Goal: Information Seeking & Learning: Learn about a topic

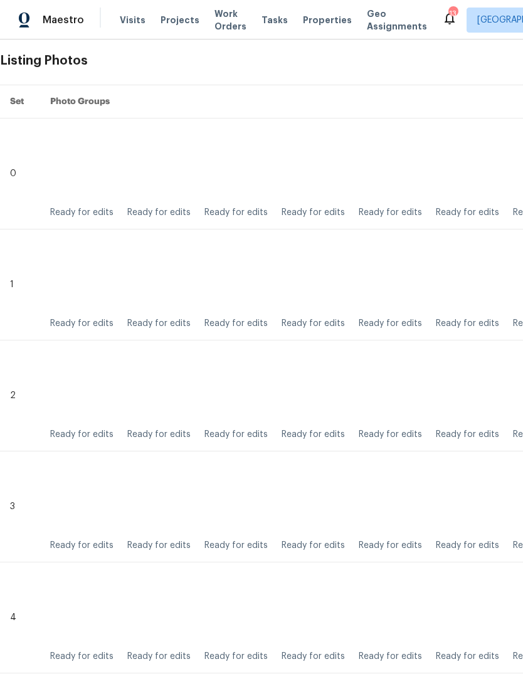
scroll to position [236, 0]
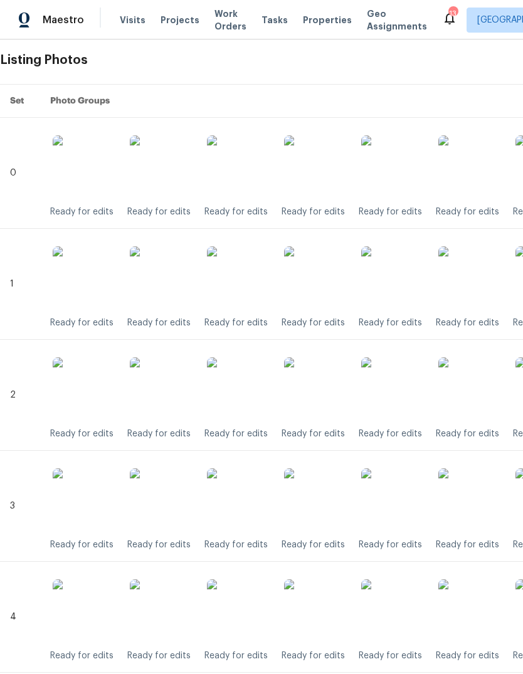
click at [442, 13] on icon at bounding box center [449, 18] width 15 height 15
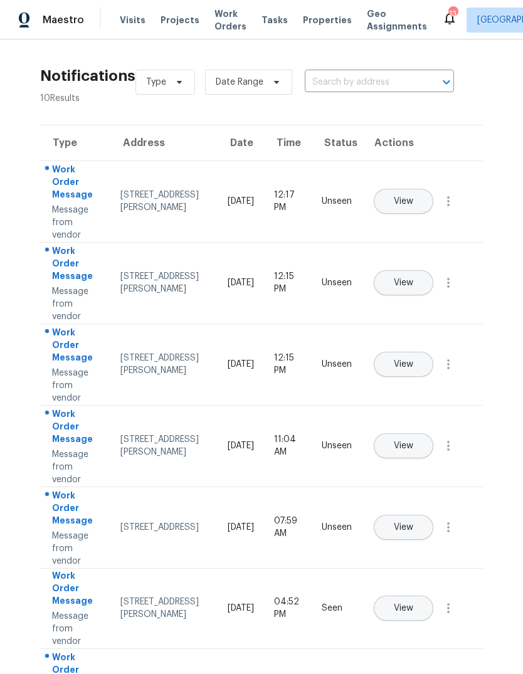
click at [320, 20] on span "Properties" at bounding box center [327, 20] width 49 height 13
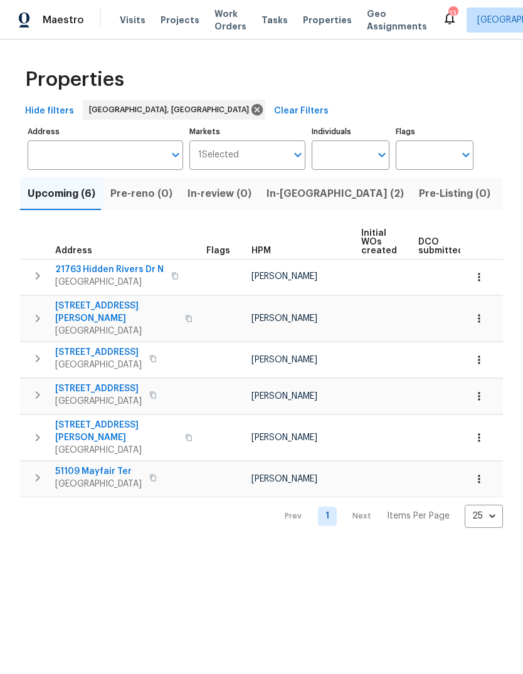
click at [295, 196] on span "In-[GEOGRAPHIC_DATA] (2)" at bounding box center [334, 194] width 137 height 18
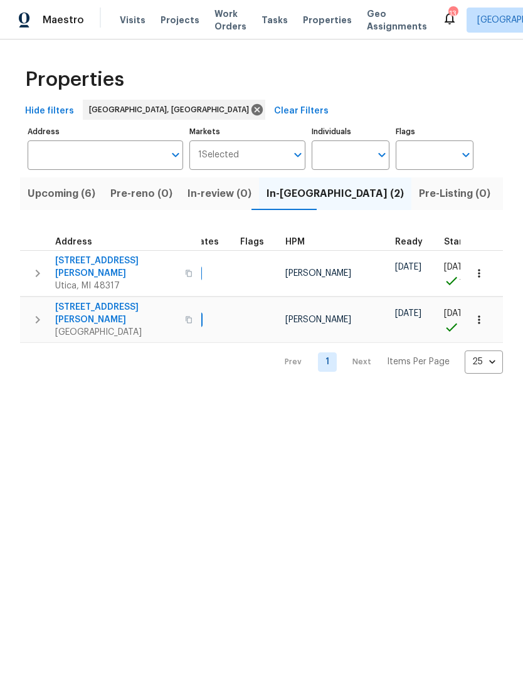
scroll to position [0, 25]
click at [62, 326] on span "[GEOGRAPHIC_DATA]" at bounding box center [116, 332] width 122 height 13
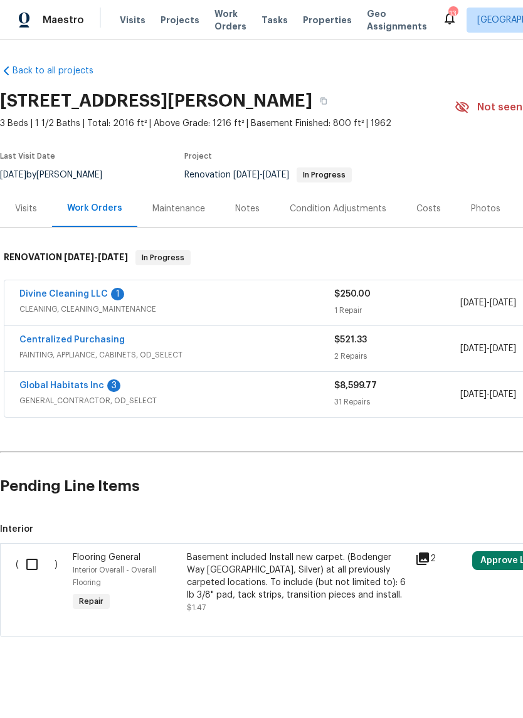
click at [82, 297] on link "Divine Cleaning LLC" at bounding box center [63, 294] width 88 height 9
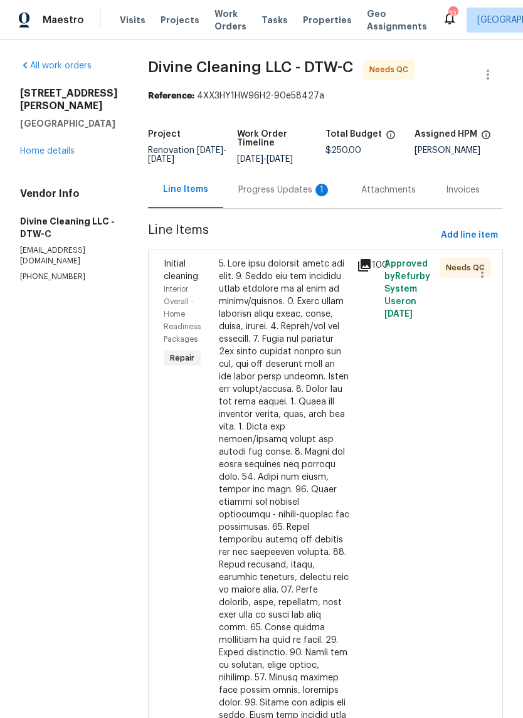
click at [309, 196] on div "Progress Updates 1" at bounding box center [284, 190] width 93 height 13
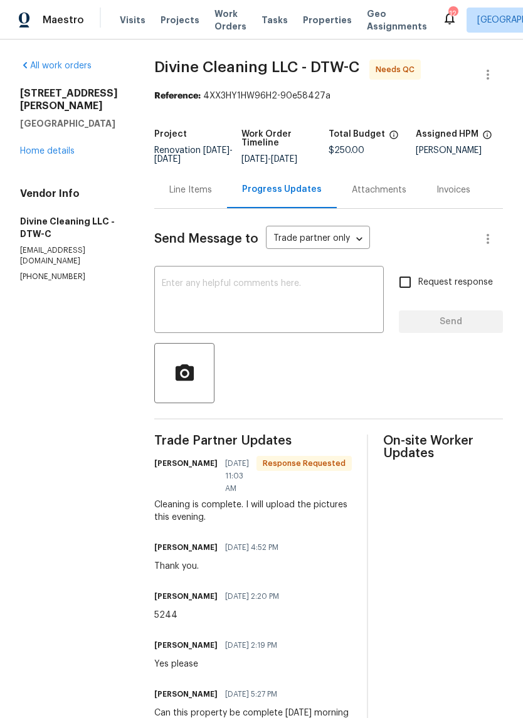
click at [194, 196] on div "Line Items" at bounding box center [190, 190] width 43 height 13
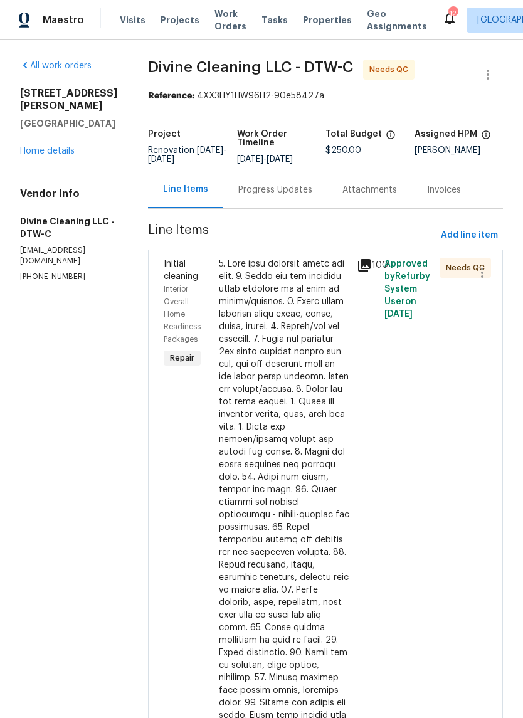
click at [362, 273] on icon at bounding box center [364, 265] width 15 height 15
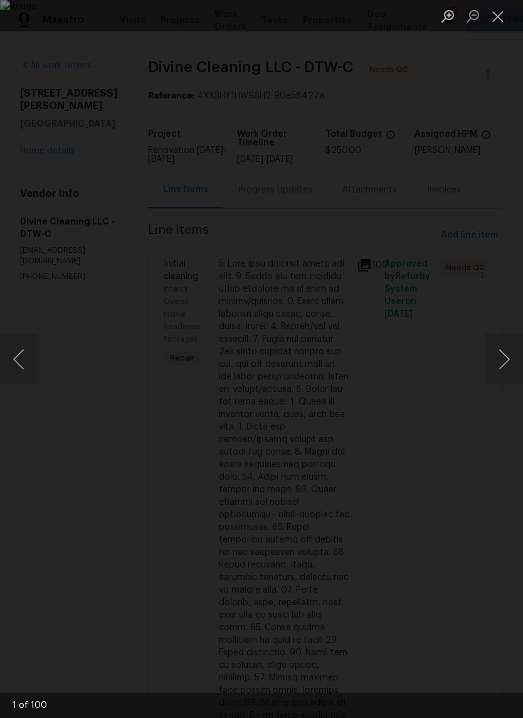
click at [509, 348] on button "Next image" at bounding box center [504, 359] width 38 height 50
click at [503, 347] on button "Next image" at bounding box center [504, 359] width 38 height 50
click at [502, 346] on button "Next image" at bounding box center [504, 359] width 38 height 50
click at [505, 360] on button "Next image" at bounding box center [504, 359] width 38 height 50
click at [503, 360] on button "Next image" at bounding box center [504, 359] width 38 height 50
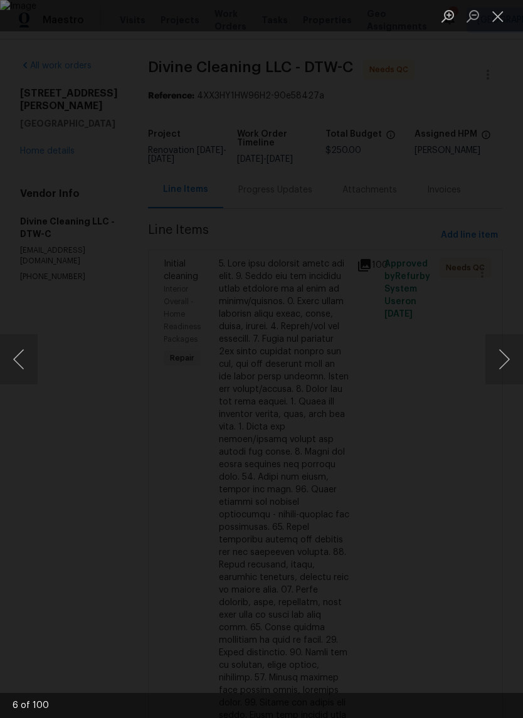
click at [504, 360] on button "Next image" at bounding box center [504, 359] width 38 height 50
click at [505, 365] on button "Next image" at bounding box center [504, 359] width 38 height 50
click at [506, 357] on button "Next image" at bounding box center [504, 359] width 38 height 50
click at [504, 359] on button "Next image" at bounding box center [504, 359] width 38 height 50
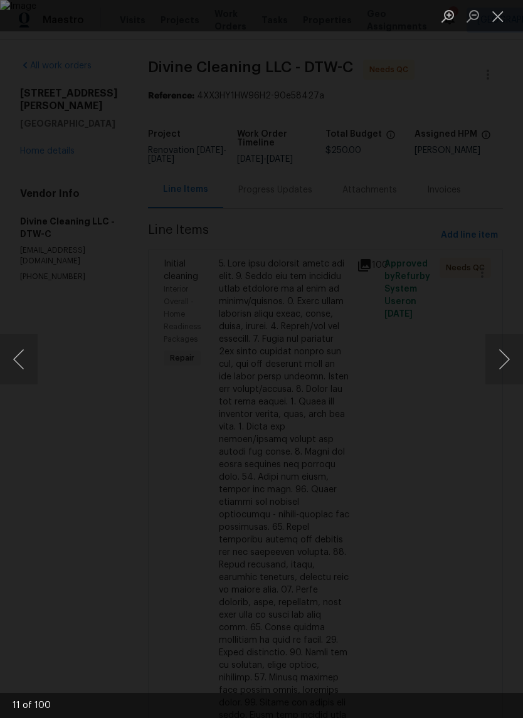
click at [505, 364] on button "Next image" at bounding box center [504, 359] width 38 height 50
click at [504, 367] on button "Next image" at bounding box center [504, 359] width 38 height 50
click at [504, 363] on button "Next image" at bounding box center [504, 359] width 38 height 50
click at [498, 357] on button "Next image" at bounding box center [504, 359] width 38 height 50
click at [500, 359] on button "Next image" at bounding box center [504, 359] width 38 height 50
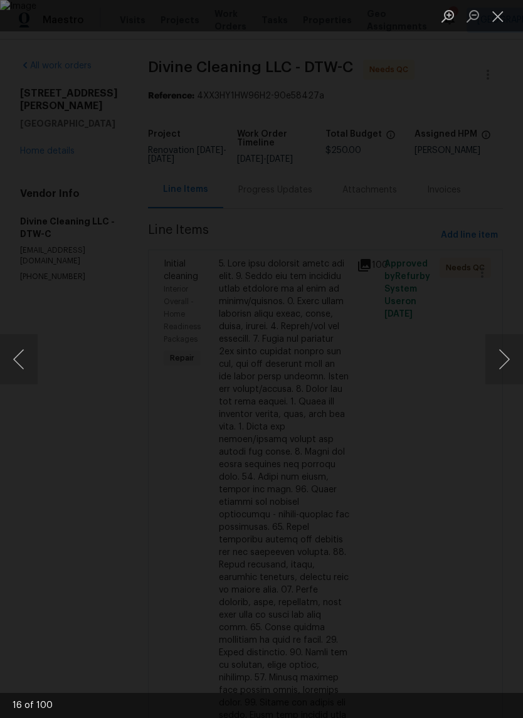
click at [499, 358] on button "Next image" at bounding box center [504, 359] width 38 height 50
click at [491, 15] on button "Close lightbox" at bounding box center [497, 16] width 25 height 22
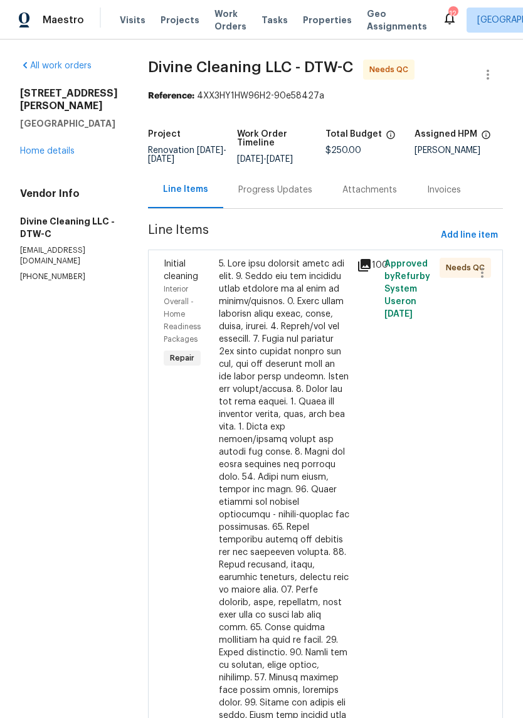
click at [49, 147] on link "Home details" at bounding box center [47, 151] width 55 height 9
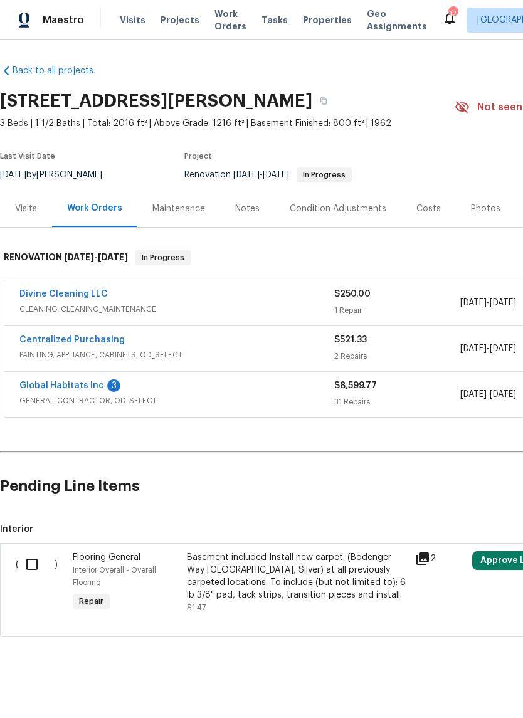
click at [84, 388] on link "Global Habitats Inc" at bounding box center [61, 385] width 85 height 9
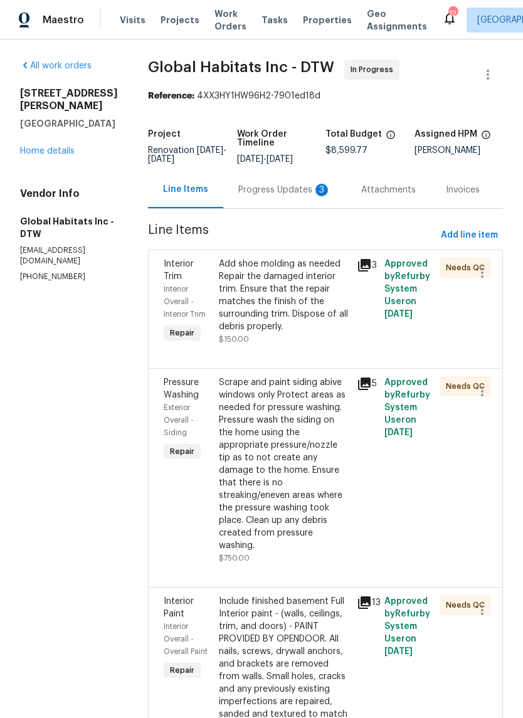
click at [293, 203] on div "Progress Updates 3" at bounding box center [284, 189] width 123 height 37
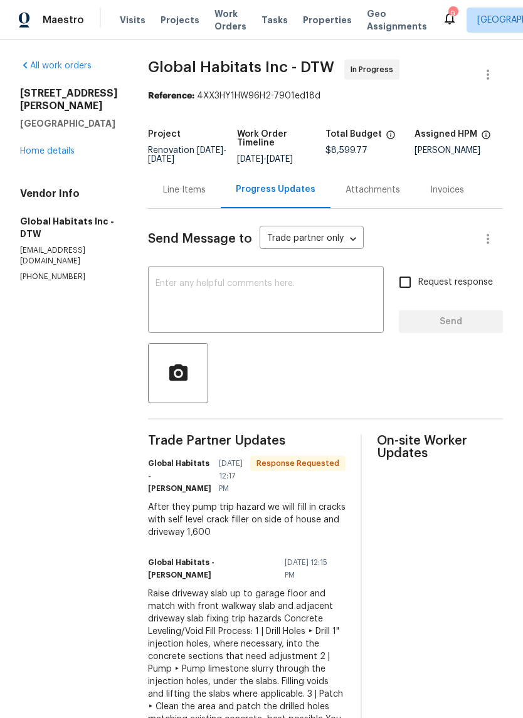
click at [185, 195] on div "Line Items" at bounding box center [184, 190] width 43 height 13
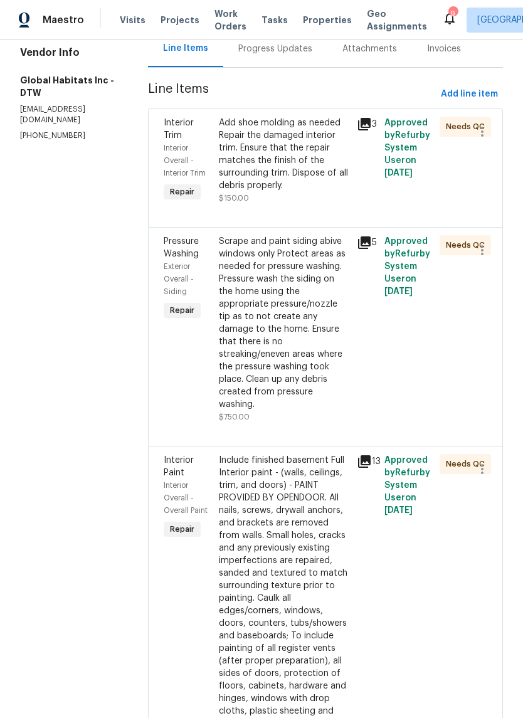
scroll to position [145, 0]
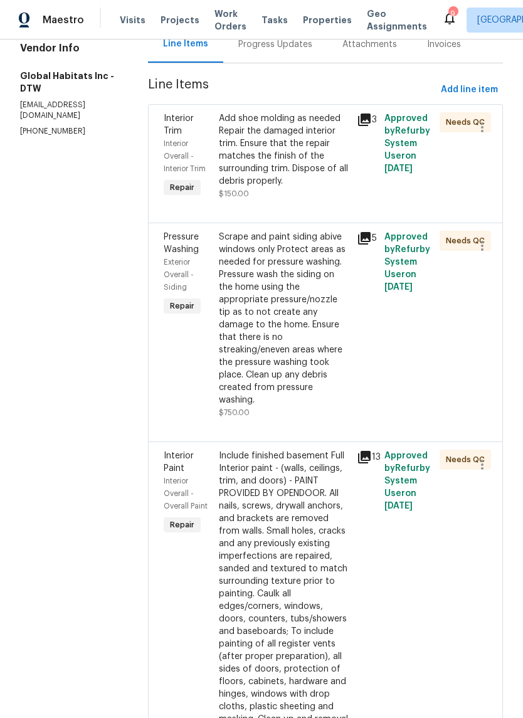
click at [360, 239] on icon at bounding box center [364, 238] width 13 height 13
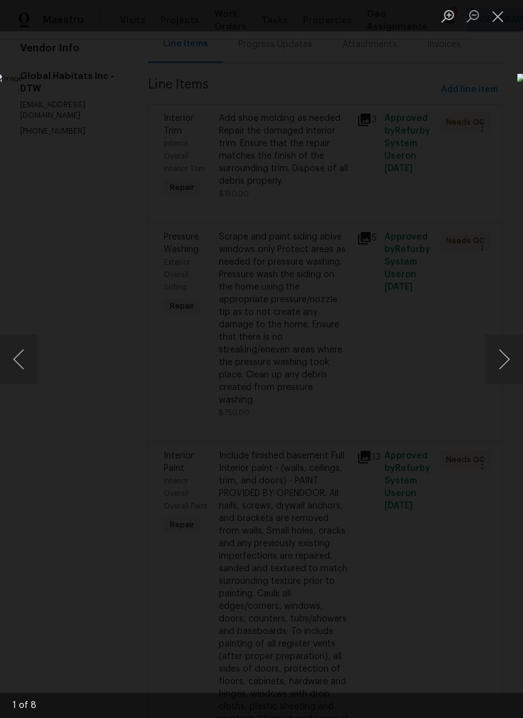
click at [508, 365] on button "Next image" at bounding box center [504, 359] width 38 height 50
click at [506, 366] on button "Next image" at bounding box center [504, 359] width 38 height 50
click at [505, 365] on button "Next image" at bounding box center [504, 359] width 38 height 50
click at [502, 362] on button "Next image" at bounding box center [504, 359] width 38 height 50
click at [505, 367] on button "Next image" at bounding box center [504, 359] width 38 height 50
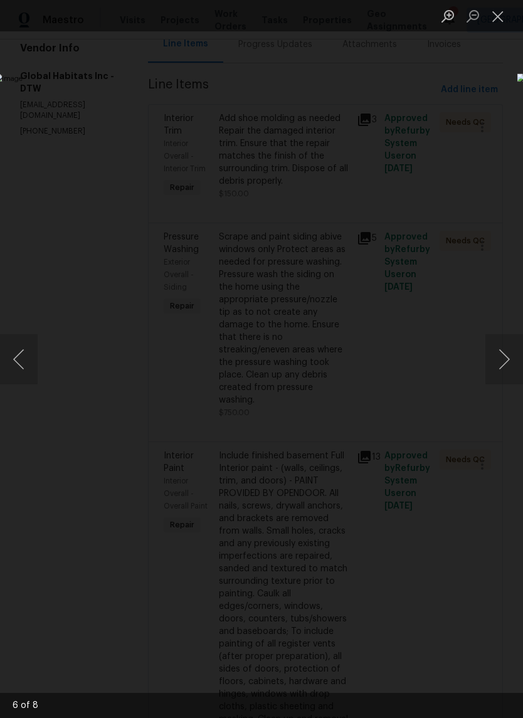
click at [503, 368] on button "Next image" at bounding box center [504, 359] width 38 height 50
click at [503, 367] on button "Next image" at bounding box center [504, 359] width 38 height 50
click at [507, 373] on button "Next image" at bounding box center [504, 359] width 38 height 50
click at [410, 385] on img "Lightbox" at bounding box center [202, 358] width 416 height 570
click at [410, 384] on img "Lightbox" at bounding box center [202, 358] width 416 height 570
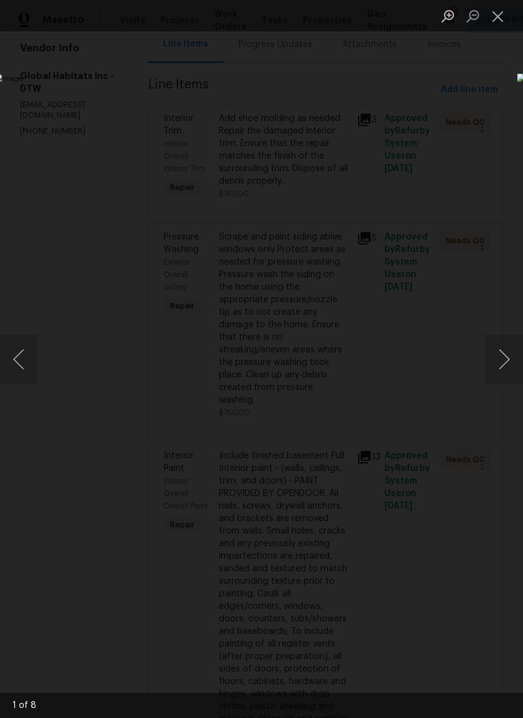
click at [410, 384] on img "Lightbox" at bounding box center [202, 358] width 416 height 570
click at [505, 382] on button "Next image" at bounding box center [504, 359] width 38 height 50
click at [505, 14] on button "Close lightbox" at bounding box center [497, 16] width 25 height 22
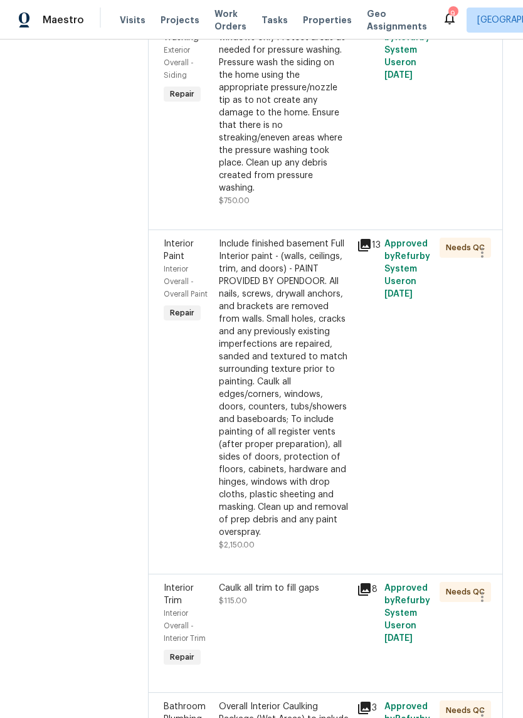
scroll to position [358, 0]
click at [364, 238] on icon at bounding box center [364, 244] width 13 height 13
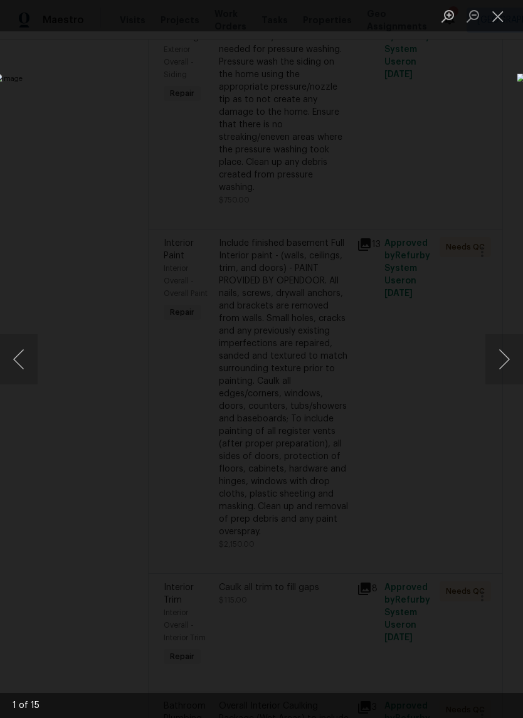
click at [498, 360] on button "Next image" at bounding box center [504, 359] width 38 height 50
click at [510, 369] on button "Next image" at bounding box center [504, 359] width 38 height 50
click at [502, 379] on button "Next image" at bounding box center [504, 359] width 38 height 50
click at [505, 377] on button "Next image" at bounding box center [504, 359] width 38 height 50
click at [504, 373] on button "Next image" at bounding box center [504, 359] width 38 height 50
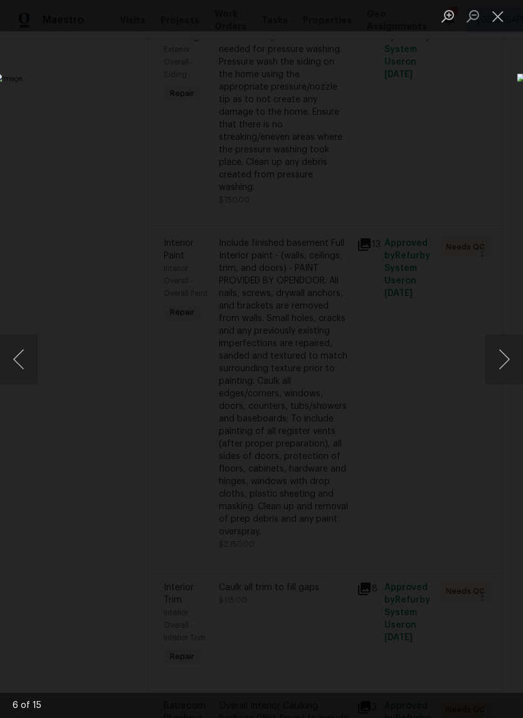
click at [503, 370] on button "Next image" at bounding box center [504, 359] width 38 height 50
click at [503, 367] on button "Next image" at bounding box center [504, 359] width 38 height 50
click at [501, 367] on button "Next image" at bounding box center [504, 359] width 38 height 50
click at [503, 368] on button "Next image" at bounding box center [504, 359] width 38 height 50
click at [410, 73] on img "Lightbox" at bounding box center [202, 358] width 416 height 570
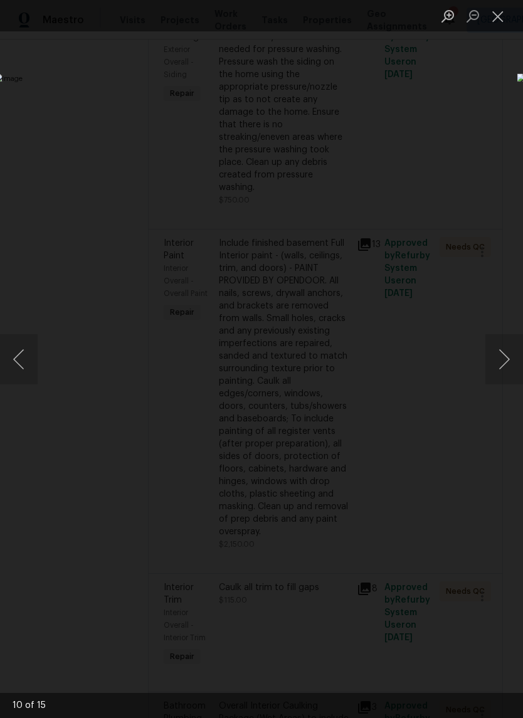
click at [489, 25] on button "Close lightbox" at bounding box center [497, 16] width 25 height 22
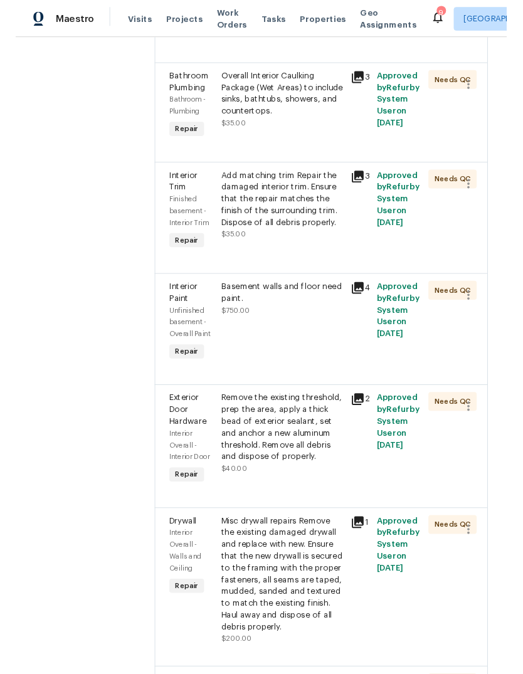
scroll to position [984, 0]
